Goal: Information Seeking & Learning: Find contact information

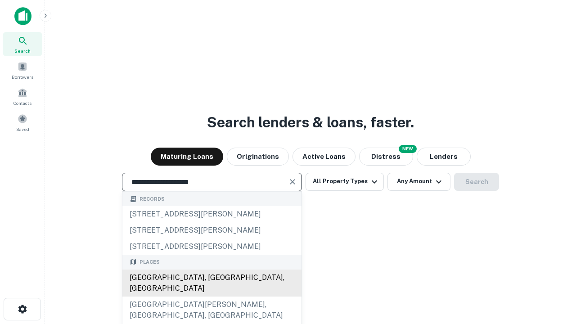
click at [211, 296] on div "[GEOGRAPHIC_DATA], [GEOGRAPHIC_DATA], [GEOGRAPHIC_DATA]" at bounding box center [211, 283] width 179 height 27
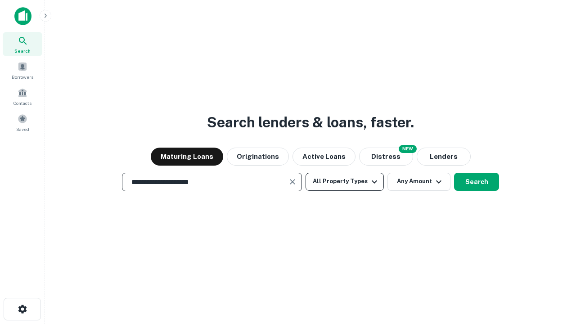
type input "**********"
click at [345, 181] on button "All Property Types" at bounding box center [344, 182] width 78 height 18
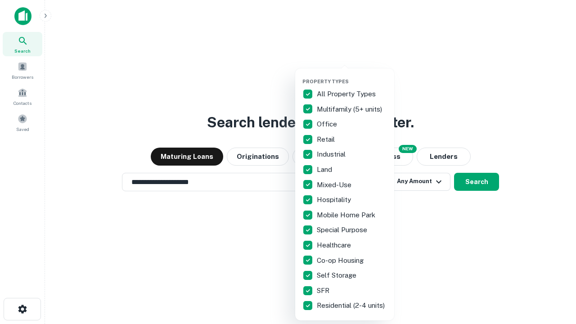
click at [352, 76] on button "button" at bounding box center [351, 76] width 99 height 0
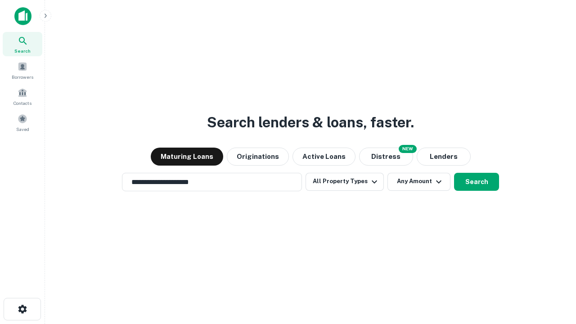
scroll to position [14, 0]
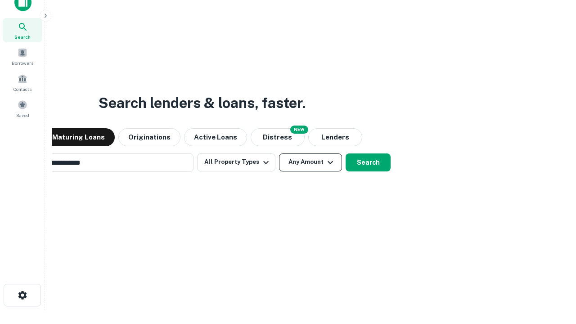
click at [279, 153] on button "Any Amount" at bounding box center [310, 162] width 63 height 18
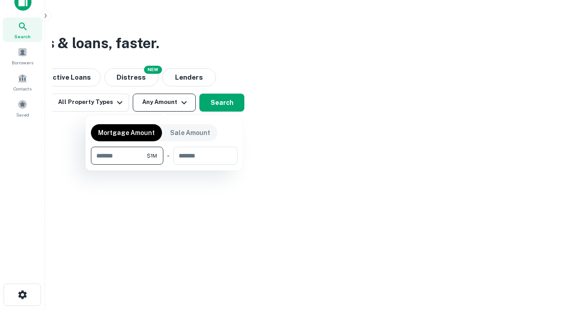
type input "*******"
click at [164, 165] on button "button" at bounding box center [164, 165] width 147 height 0
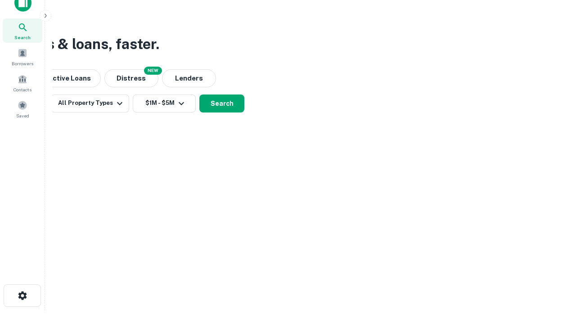
scroll to position [5, 166]
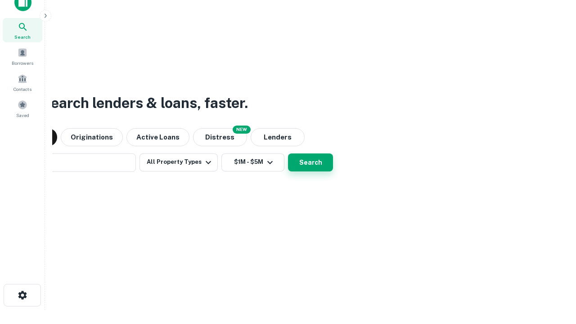
click at [288, 153] on button "Search" at bounding box center [310, 162] width 45 height 18
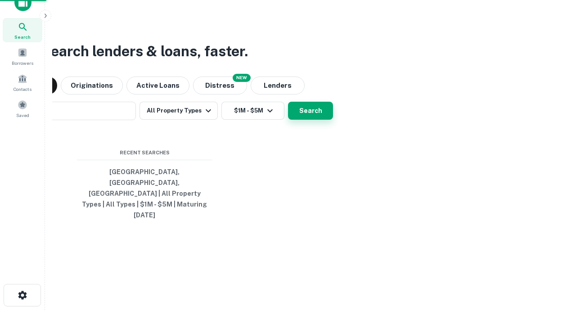
scroll to position [24, 255]
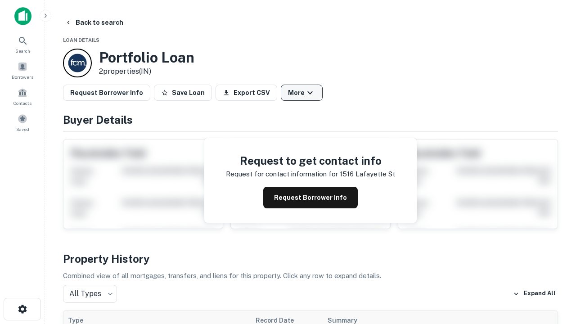
click at [301, 93] on button "More" at bounding box center [302, 93] width 42 height 16
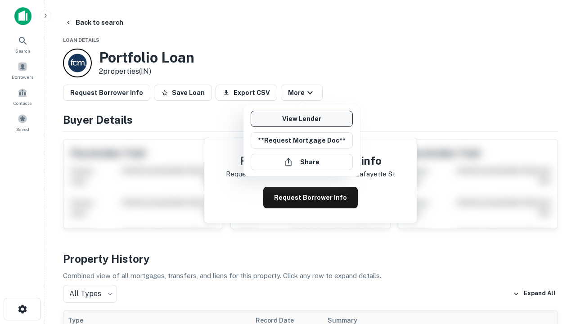
click at [301, 119] on link "View Lender" at bounding box center [302, 119] width 102 height 16
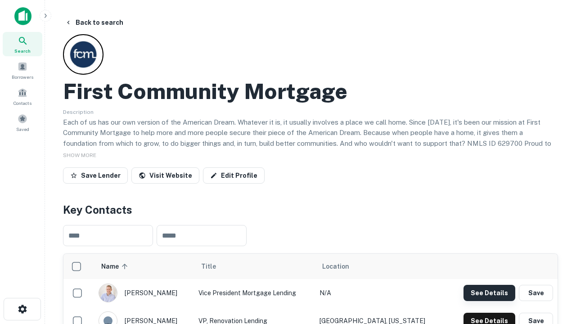
click at [489, 292] on button "See Details" at bounding box center [489, 293] width 52 height 16
click at [22, 309] on icon "button" at bounding box center [22, 309] width 11 height 11
